Goal: Task Accomplishment & Management: Manage account settings

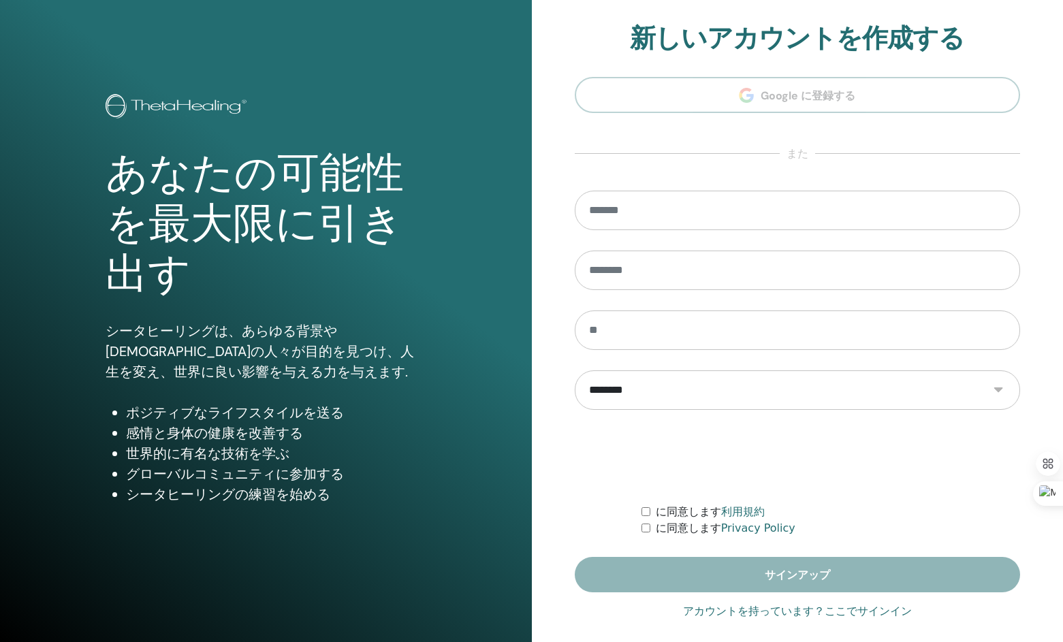
type input "**********"
click at [864, 609] on link "アカウントを持っています？ここでサインイン" at bounding box center [797, 611] width 229 height 16
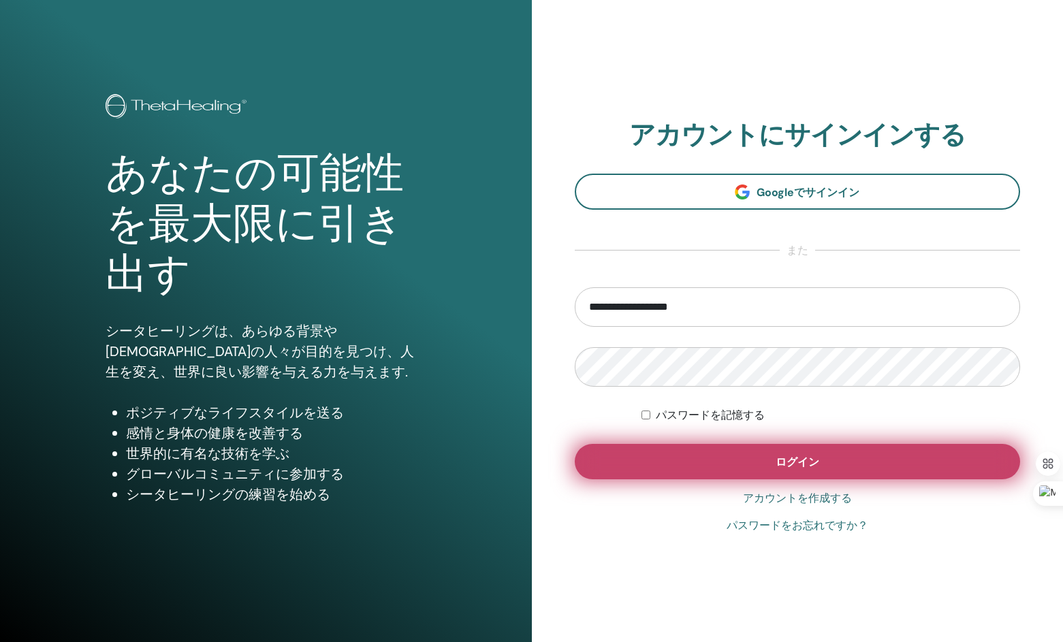
click at [729, 458] on button "ログイン" at bounding box center [798, 461] width 446 height 35
